Goal: Transaction & Acquisition: Purchase product/service

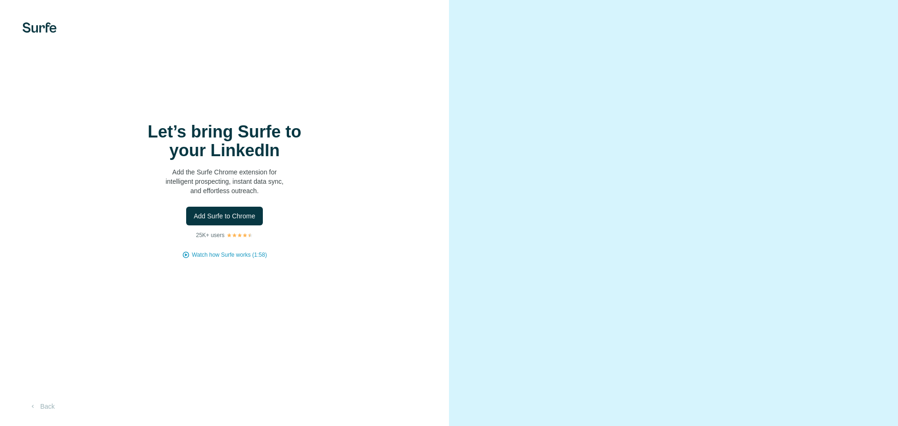
click at [224, 218] on span "Add Surfe to Chrome" at bounding box center [225, 215] width 62 height 9
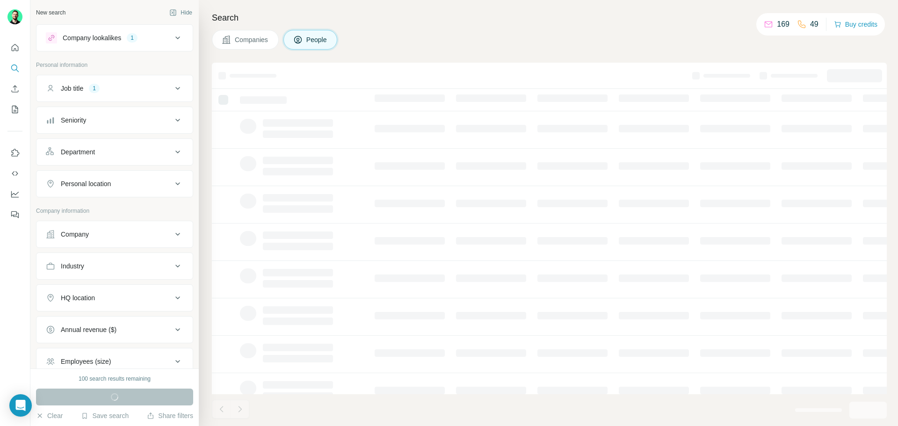
click at [175, 32] on icon at bounding box center [177, 37] width 11 height 11
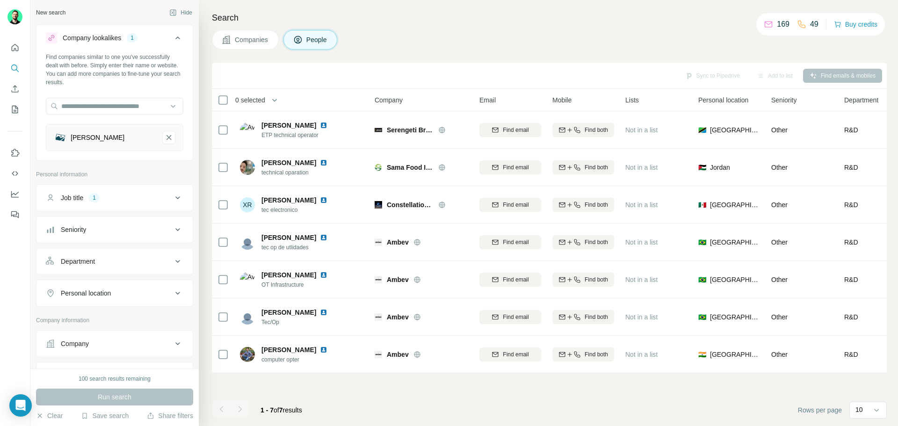
click at [267, 47] on button "Companies" at bounding box center [245, 40] width 67 height 20
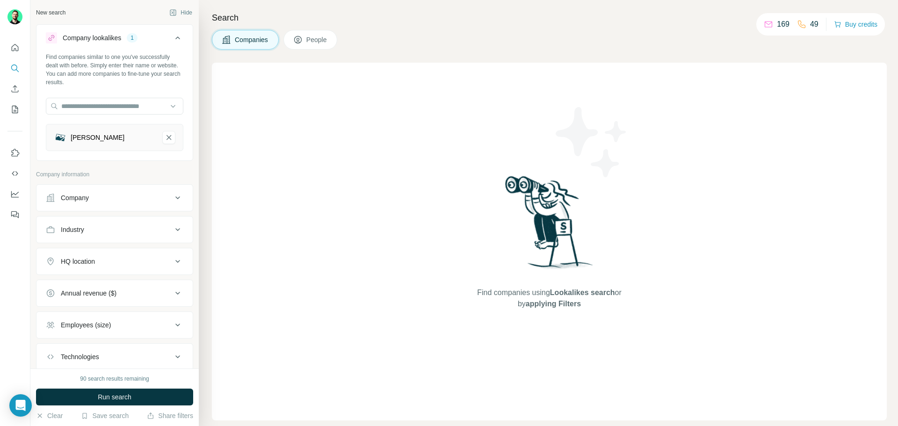
click at [299, 37] on icon at bounding box center [297, 39] width 9 height 9
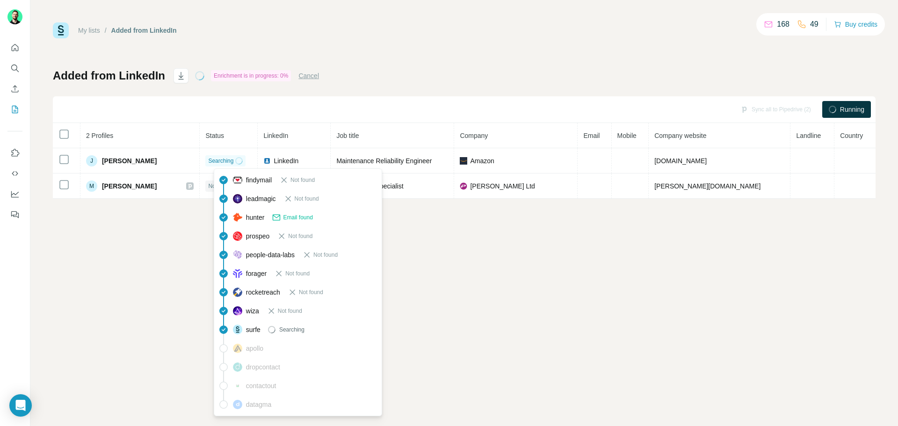
click at [287, 218] on span "Email found" at bounding box center [297, 217] width 29 height 8
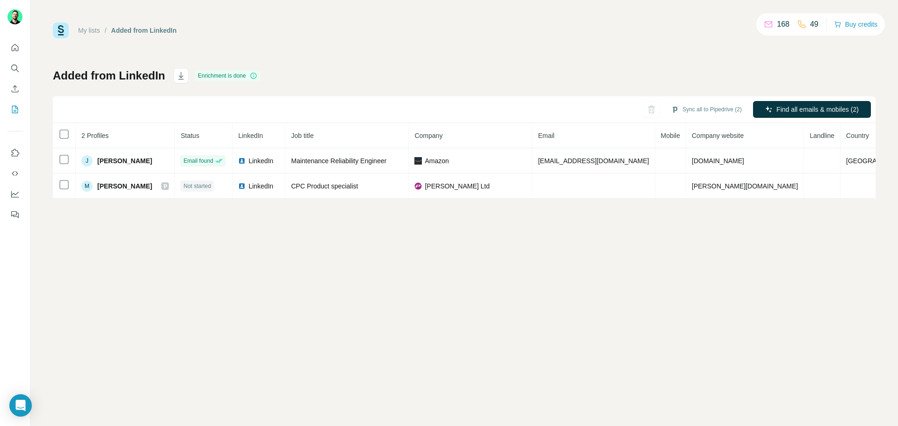
click at [530, 287] on div "My lists / Added from LinkedIn 168 49 Buy credits Added from LinkedIn Enrichmen…" at bounding box center [463, 213] width 867 height 426
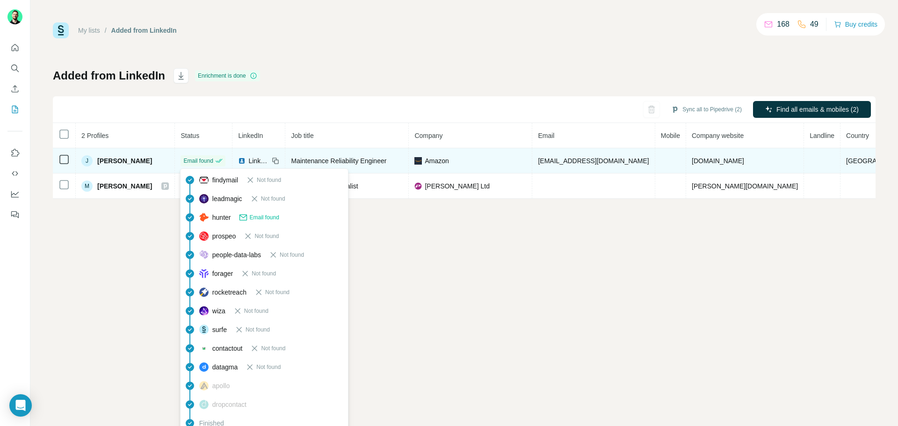
click at [213, 164] on span "Email found" at bounding box center [197, 161] width 29 height 8
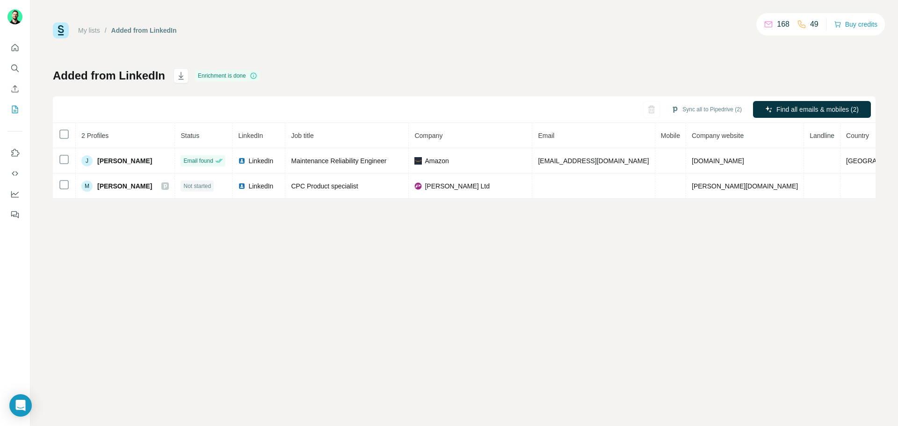
click at [368, 309] on div "My lists / Added from LinkedIn 168 49 Buy credits Added from LinkedIn Enrichmen…" at bounding box center [463, 213] width 867 height 426
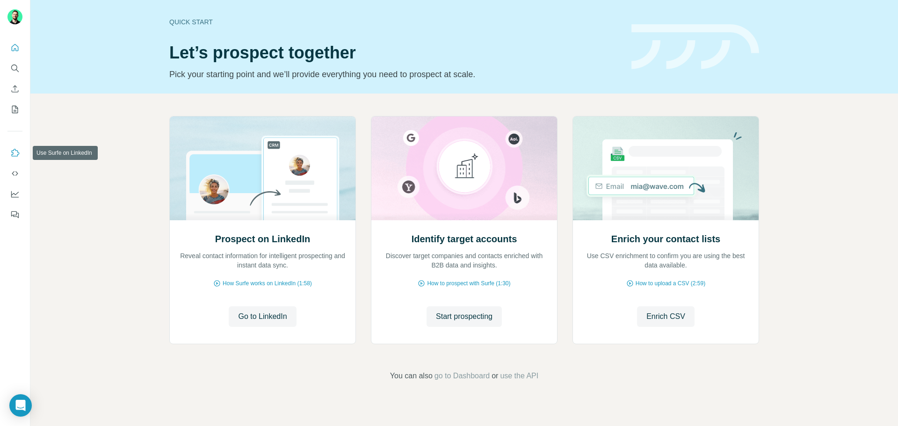
click at [14, 158] on button "Use Surfe on LinkedIn" at bounding box center [14, 152] width 15 height 17
drag, startPoint x: 17, startPoint y: 180, endPoint x: 20, endPoint y: 201, distance: 21.2
click at [20, 201] on nav at bounding box center [14, 183] width 15 height 79
click at [15, 105] on icon "My lists" at bounding box center [14, 109] width 9 height 9
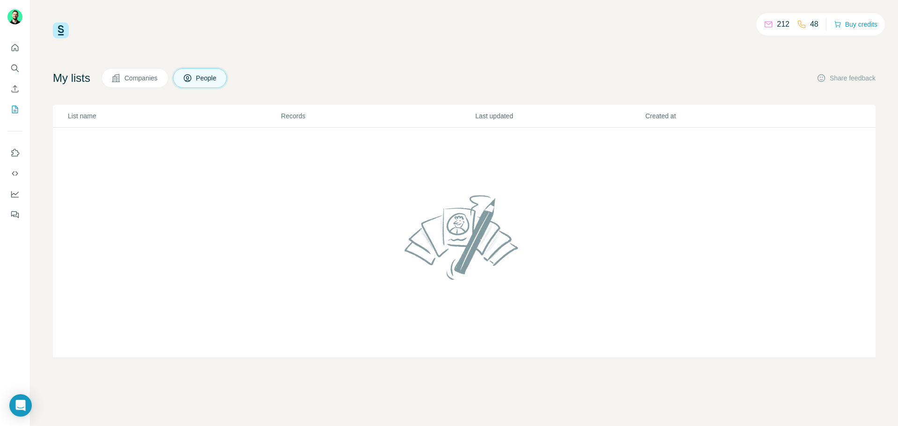
click at [780, 25] on p "212" at bounding box center [783, 24] width 13 height 11
click at [810, 24] on p "48" at bounding box center [814, 24] width 8 height 11
click at [868, 24] on button "Buy credits" at bounding box center [855, 24] width 43 height 13
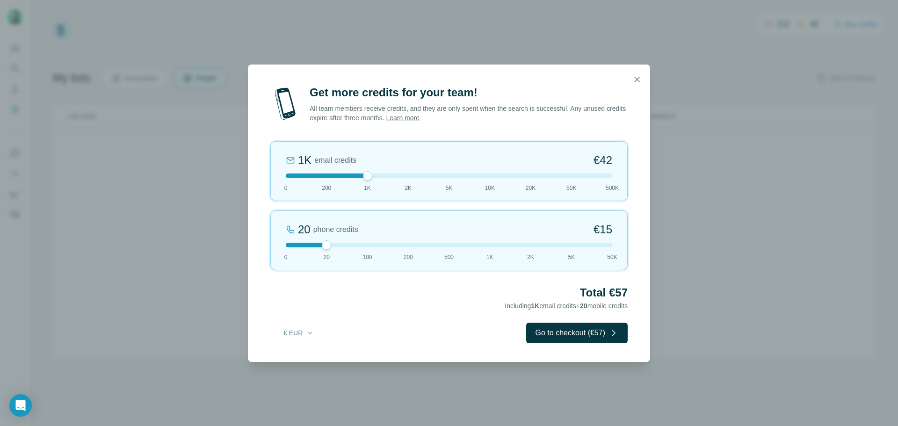
drag, startPoint x: 324, startPoint y: 177, endPoint x: 369, endPoint y: 183, distance: 45.2
click at [369, 183] on div "1K email credits €42 0 200 1K 2K 5K 10K 20K 50K 500K" at bounding box center [448, 171] width 357 height 60
click at [296, 328] on button "€ EUR" at bounding box center [298, 332] width 43 height 17
click at [300, 353] on div "$ USD" at bounding box center [317, 353] width 79 height 9
drag, startPoint x: 363, startPoint y: 177, endPoint x: 330, endPoint y: 179, distance: 33.7
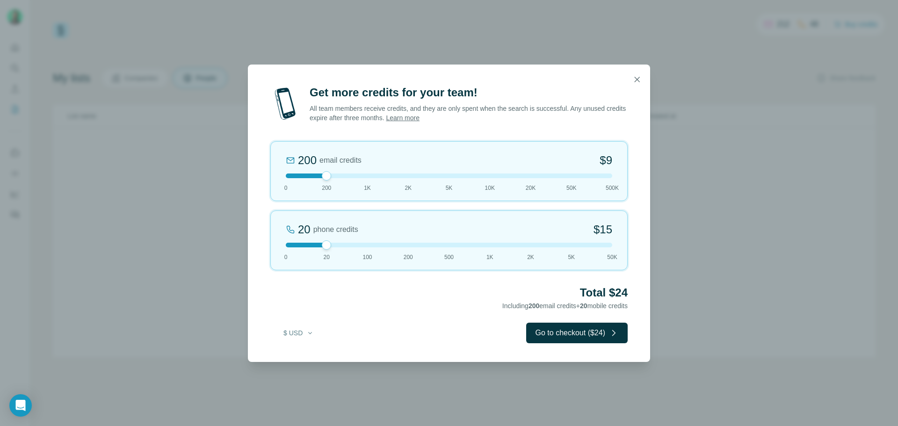
click at [330, 179] on div at bounding box center [326, 175] width 9 height 9
drag, startPoint x: 329, startPoint y: 179, endPoint x: 361, endPoint y: 179, distance: 32.3
click at [361, 179] on div "1K email credits $42 0 200 1K 2K 5K 10K 20K 50K 500K" at bounding box center [448, 171] width 357 height 60
drag, startPoint x: 302, startPoint y: 161, endPoint x: 372, endPoint y: 152, distance: 70.6
click at [372, 153] on div "1K email credits $42" at bounding box center [449, 160] width 326 height 15
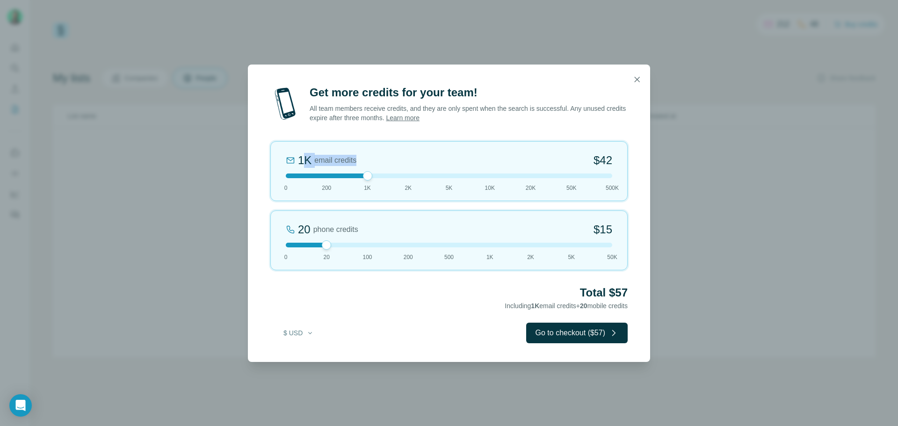
click at [373, 155] on div "1K email credits $42" at bounding box center [449, 160] width 326 height 15
click at [637, 79] on icon "button" at bounding box center [636, 79] width 5 height 5
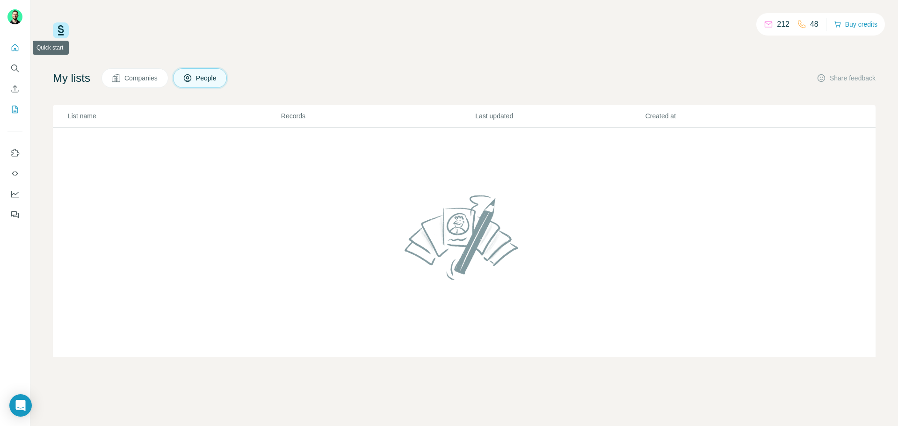
click at [14, 45] on icon "Quick start" at bounding box center [14, 47] width 9 height 9
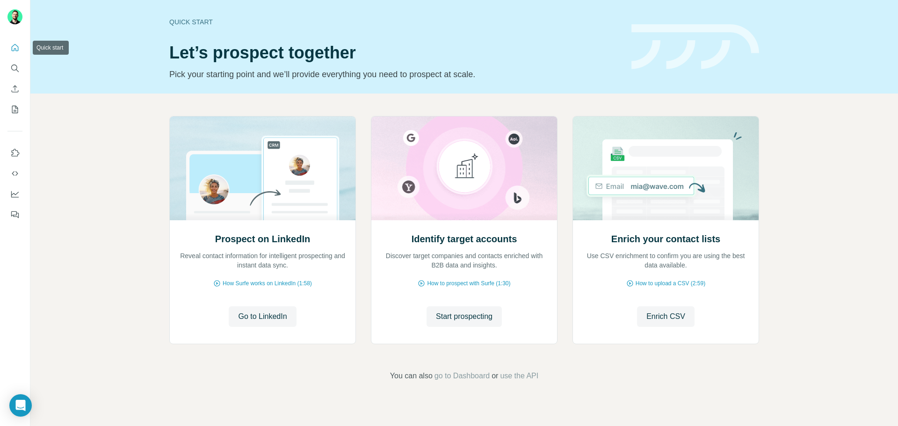
click at [19, 50] on icon "Quick start" at bounding box center [14, 47] width 9 height 9
click at [19, 69] on icon "Search" at bounding box center [14, 68] width 9 height 9
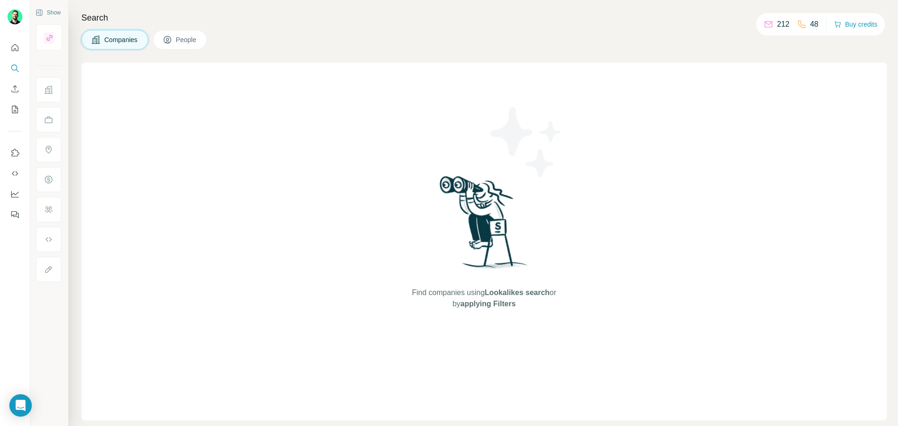
click at [765, 26] on icon at bounding box center [768, 24] width 9 height 9
click at [810, 23] on p "48" at bounding box center [814, 24] width 8 height 11
click at [169, 42] on icon at bounding box center [167, 40] width 5 height 5
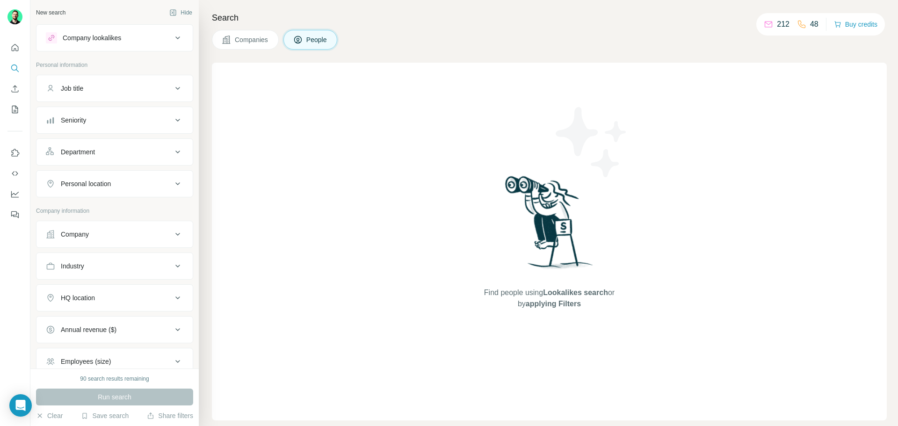
click at [245, 42] on span "Companies" at bounding box center [252, 39] width 34 height 9
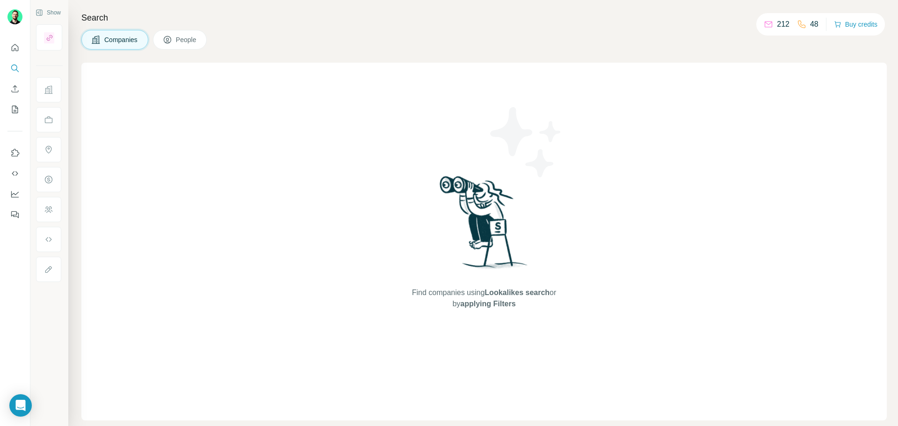
click at [188, 42] on span "People" at bounding box center [187, 39] width 22 height 9
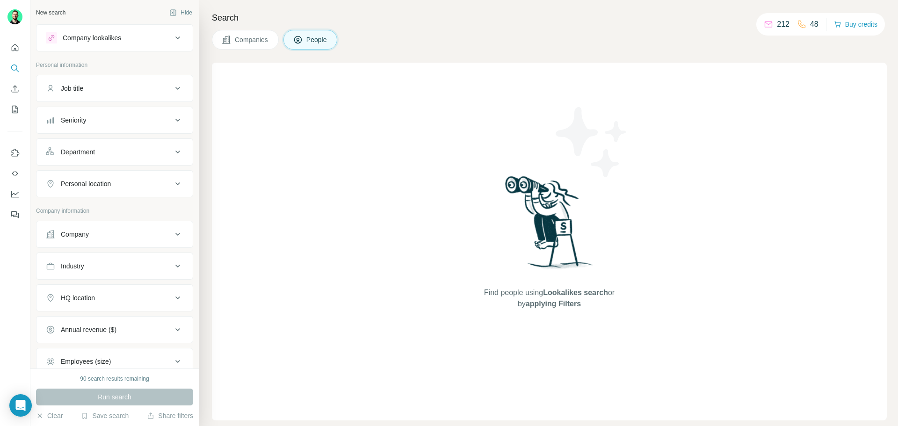
click at [172, 37] on icon at bounding box center [177, 37] width 11 height 11
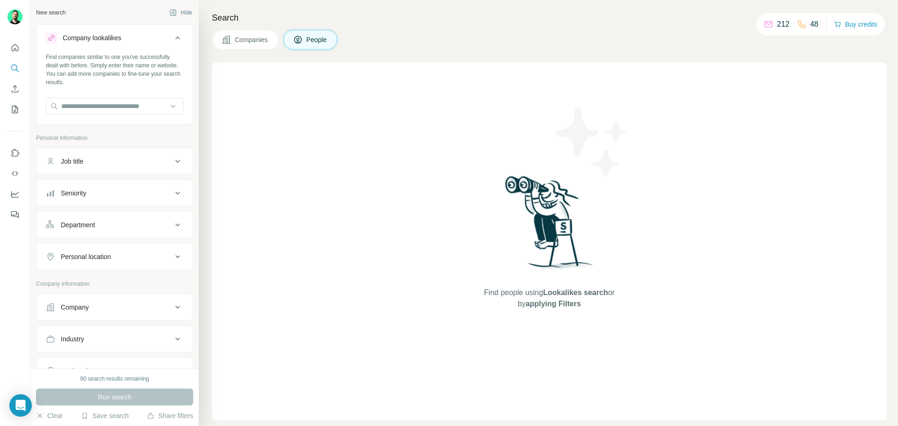
click at [172, 37] on icon at bounding box center [177, 37] width 11 height 11
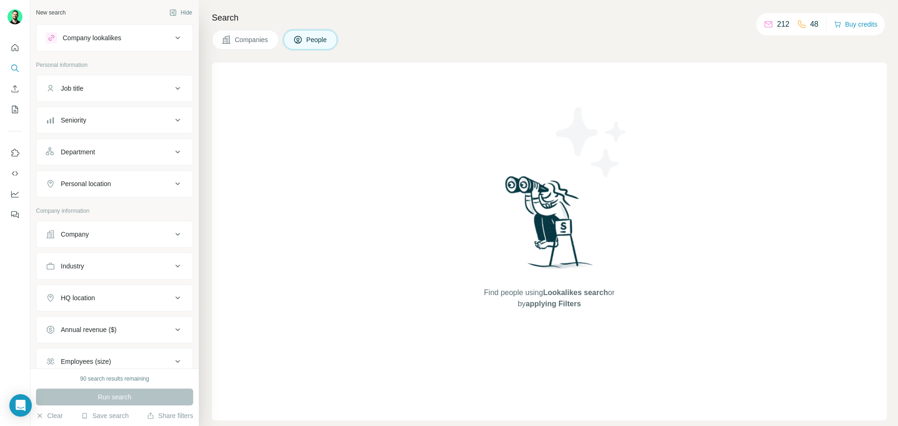
click at [132, 36] on div "Company lookalikes" at bounding box center [109, 37] width 126 height 11
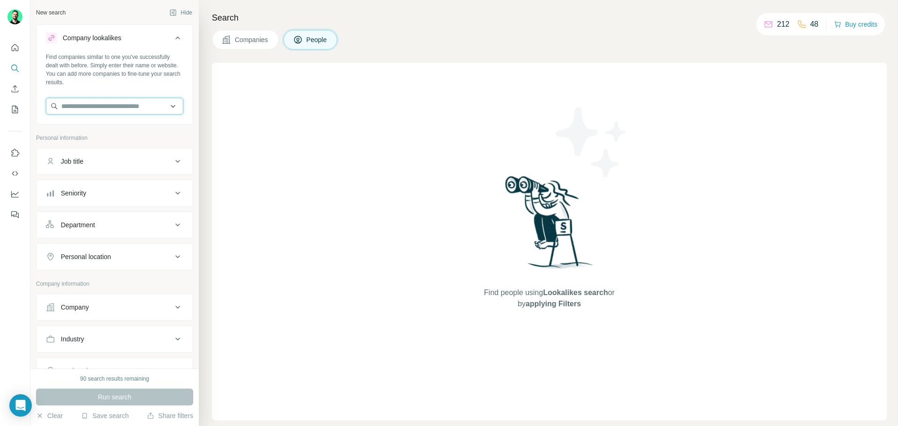
click at [110, 108] on input "text" at bounding box center [114, 106] width 137 height 17
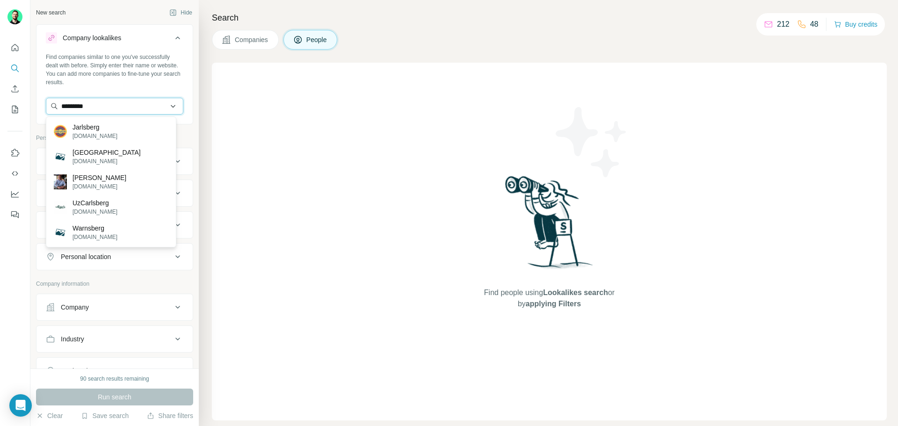
click at [115, 101] on input "*********" at bounding box center [114, 106] width 137 height 17
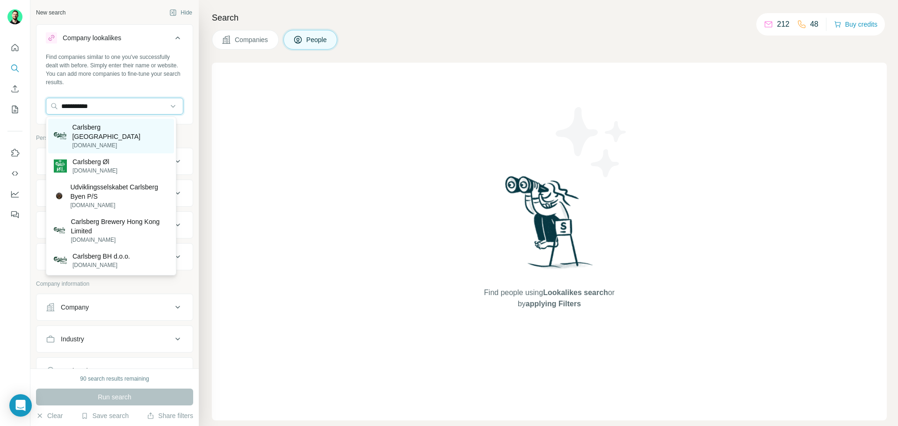
type input "**********"
click at [117, 132] on div "Carlsberg UK [DOMAIN_NAME]" at bounding box center [111, 136] width 126 height 35
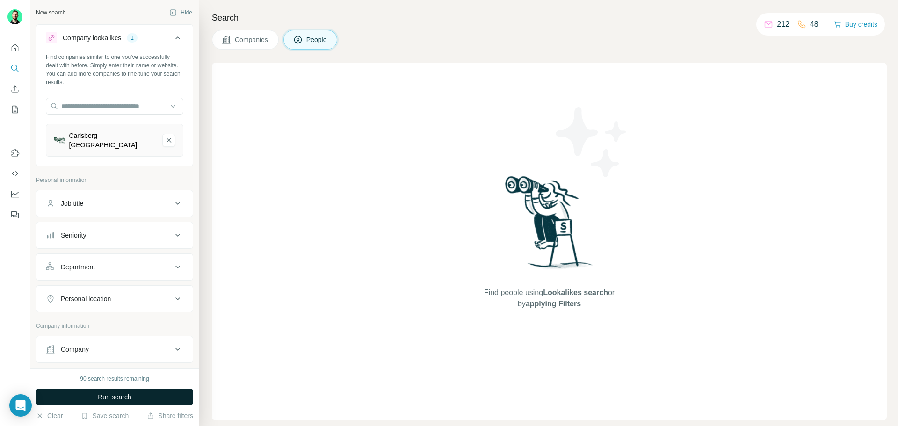
click at [168, 393] on button "Run search" at bounding box center [114, 397] width 157 height 17
